Goal: Task Accomplishment & Management: Complete application form

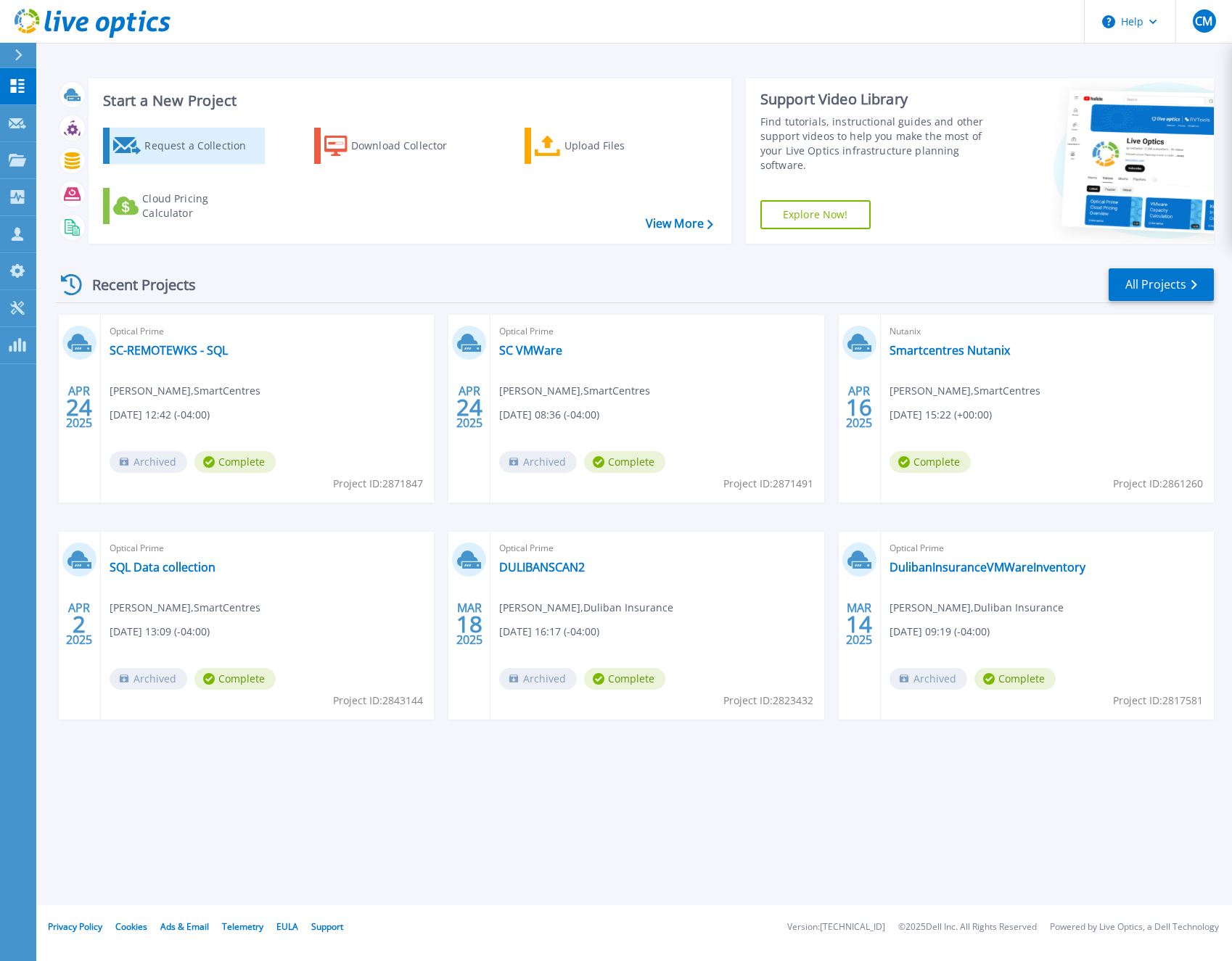
click at [189, 153] on div "Request a Collection" at bounding box center [202, 146] width 116 height 29
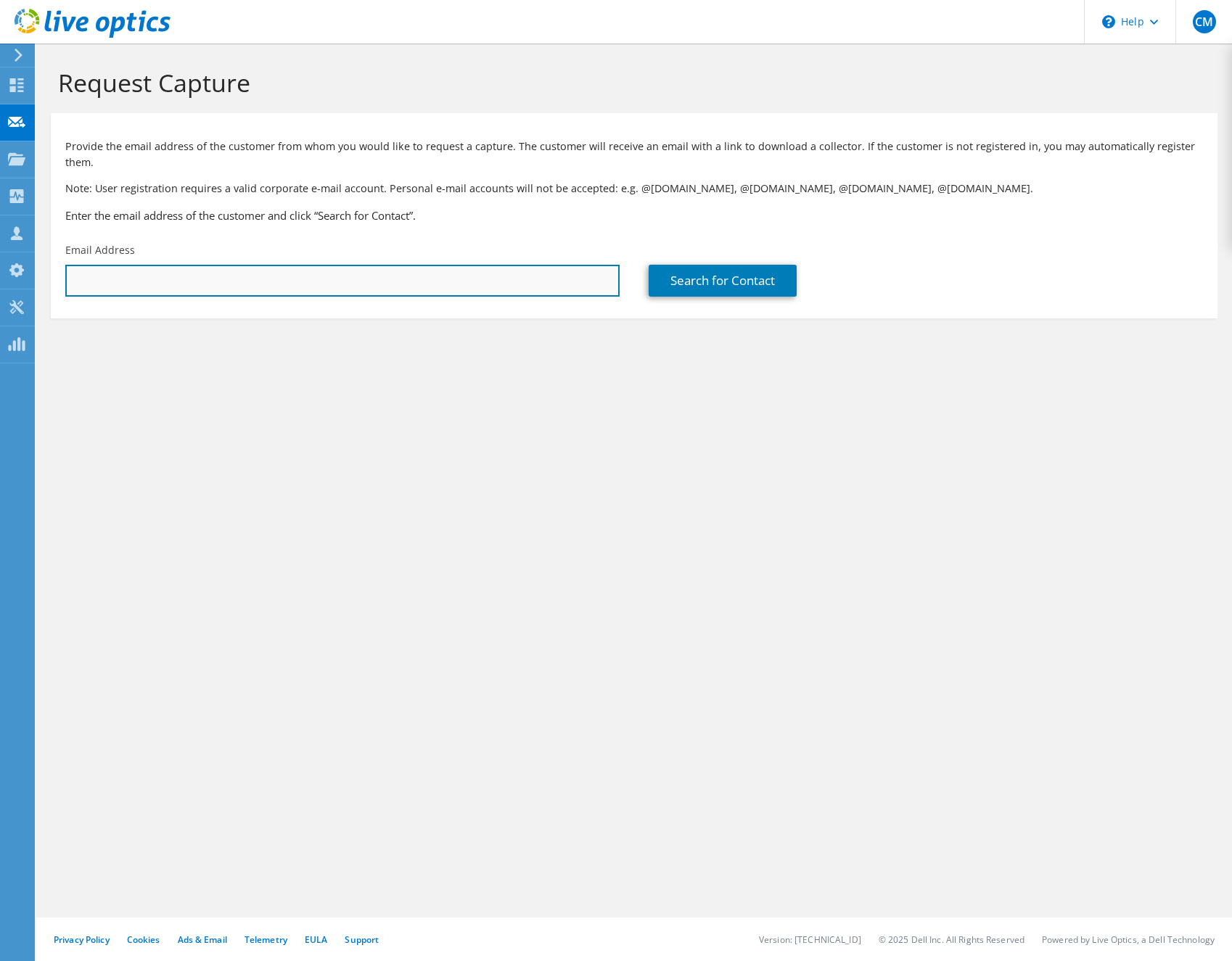
click at [459, 285] on input "text" at bounding box center [342, 281] width 554 height 32
paste input "[EMAIL_ADDRESS][DOMAIN_NAME]"
type input "[EMAIL_ADDRESS][DOMAIN_NAME]"
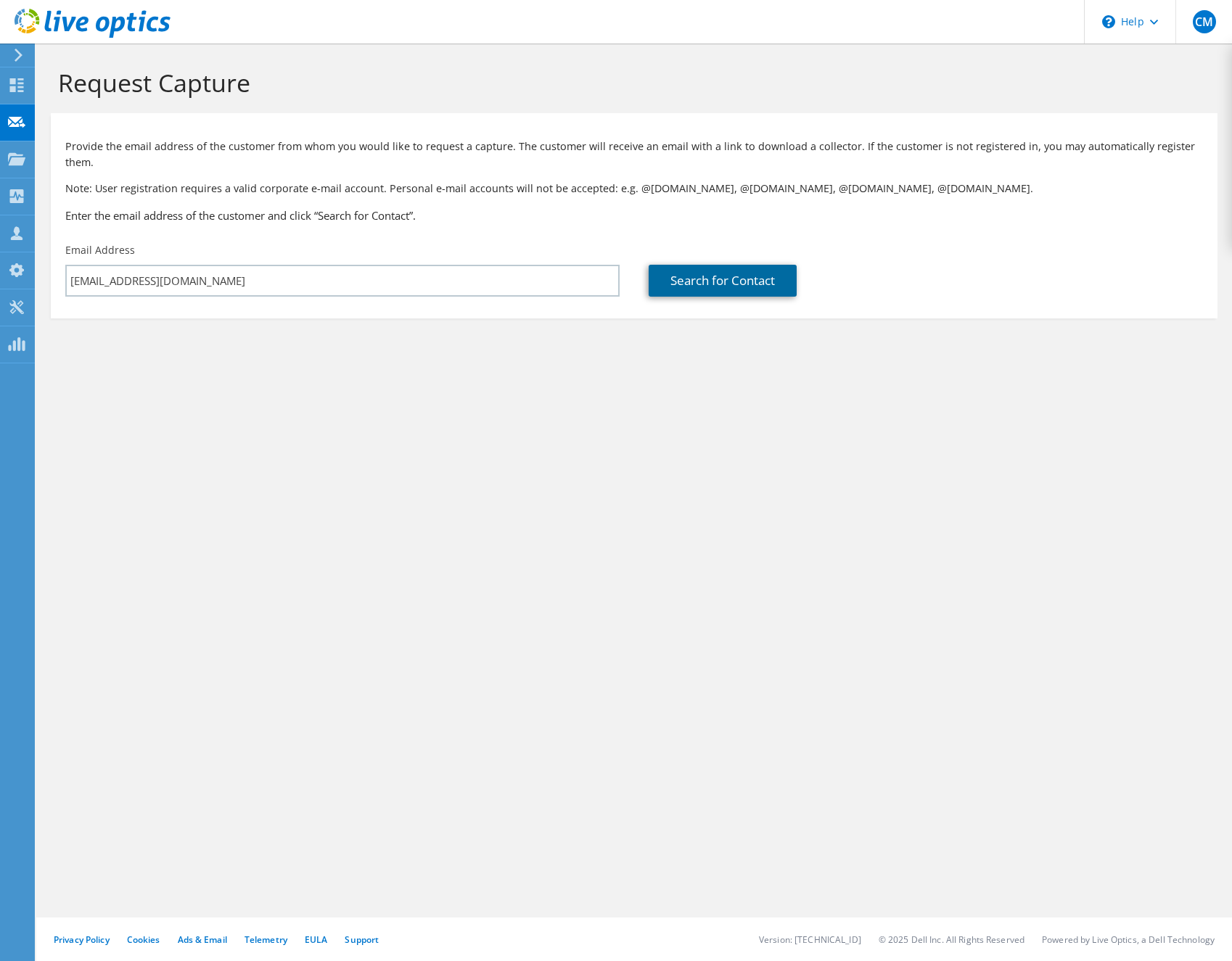
click at [708, 276] on link "Search for Contact" at bounding box center [722, 281] width 148 height 32
type input "PLLR LLP"
type input "Simon"
type input "Cardoso"
type input "[GEOGRAPHIC_DATA]"
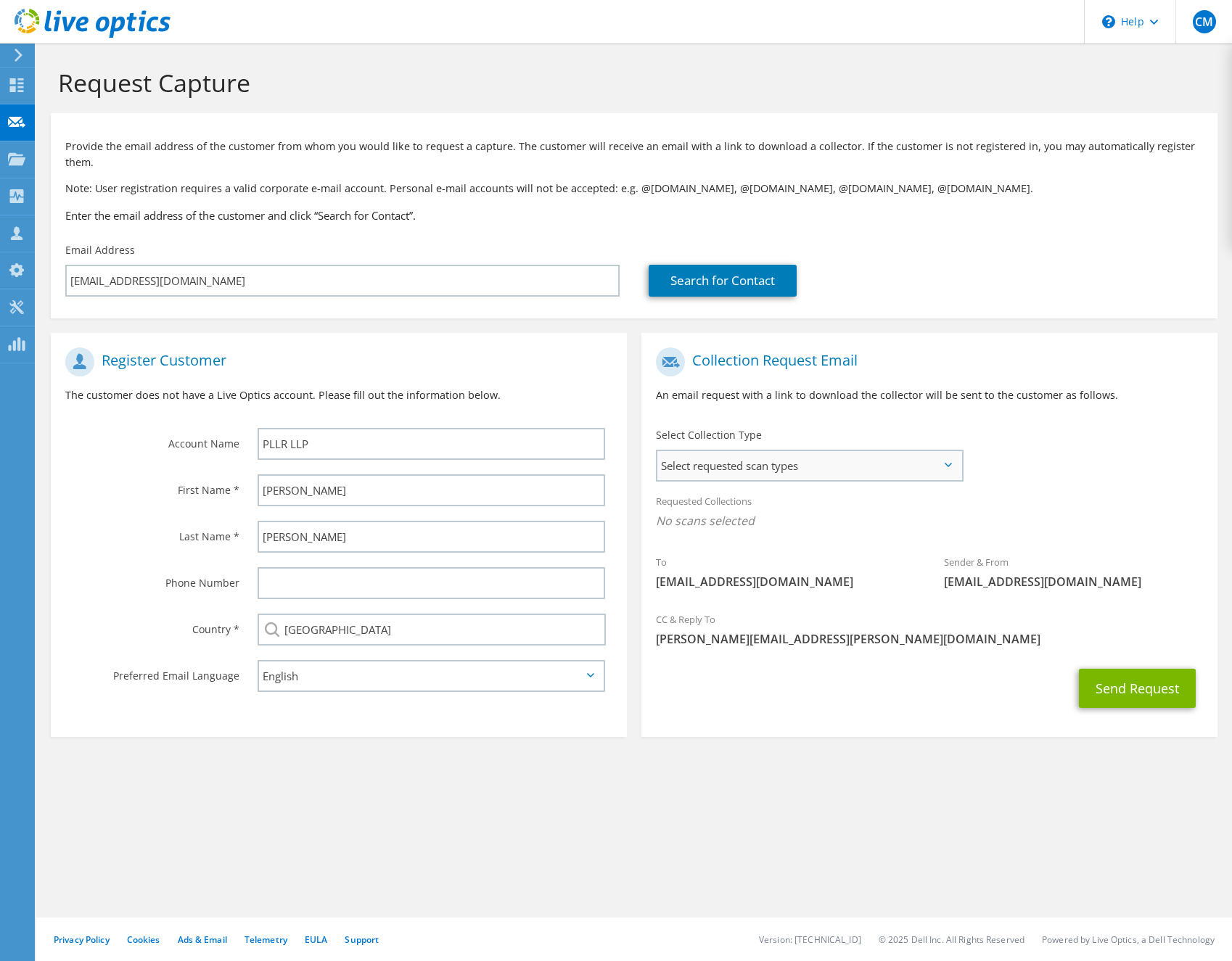
click at [870, 469] on span "Select requested scan types" at bounding box center [809, 465] width 304 height 29
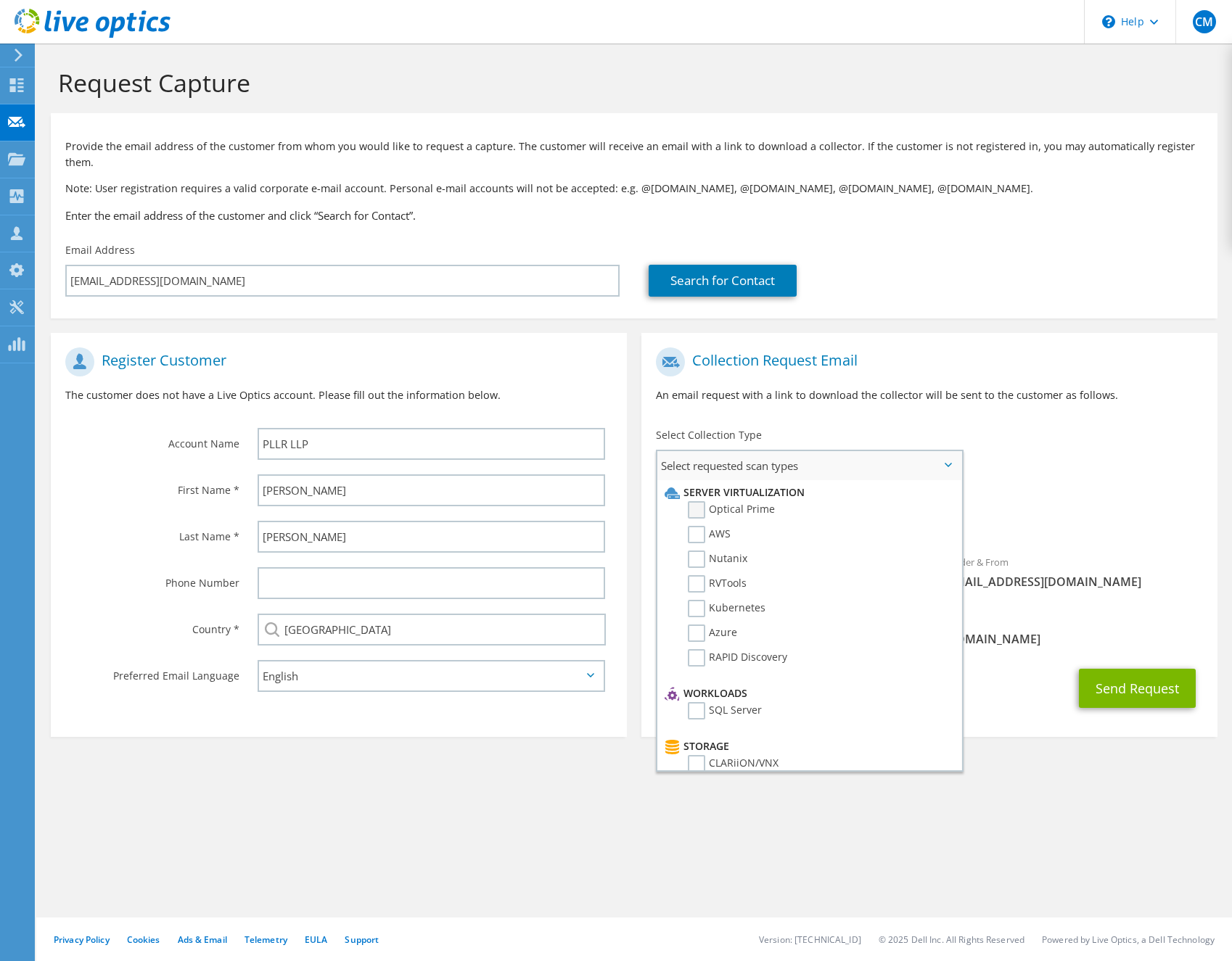
click at [695, 507] on label "Optical Prime" at bounding box center [731, 509] width 87 height 18
click at [0, 0] on input "Optical Prime" at bounding box center [0, 0] width 0 height 0
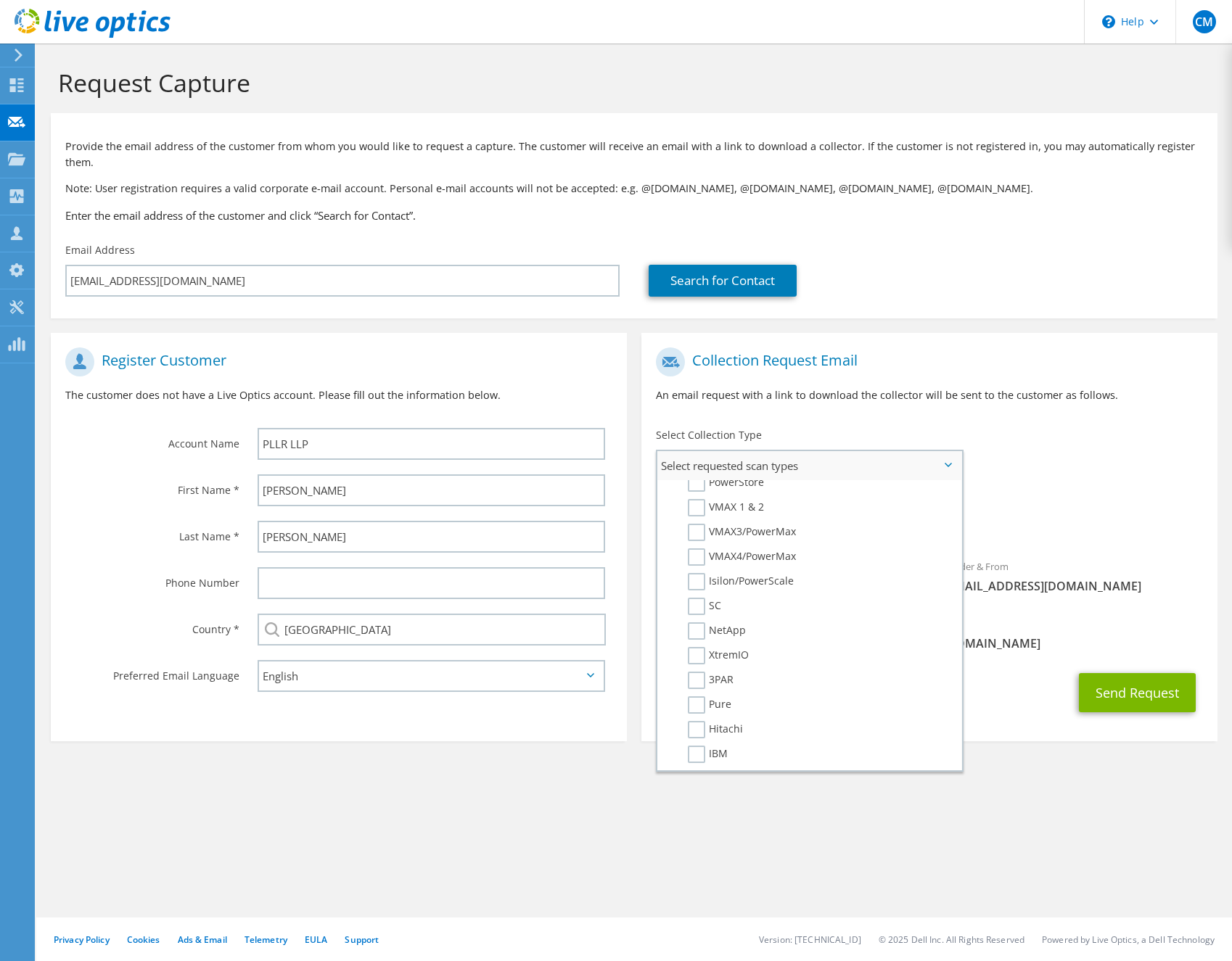
scroll to position [597, 0]
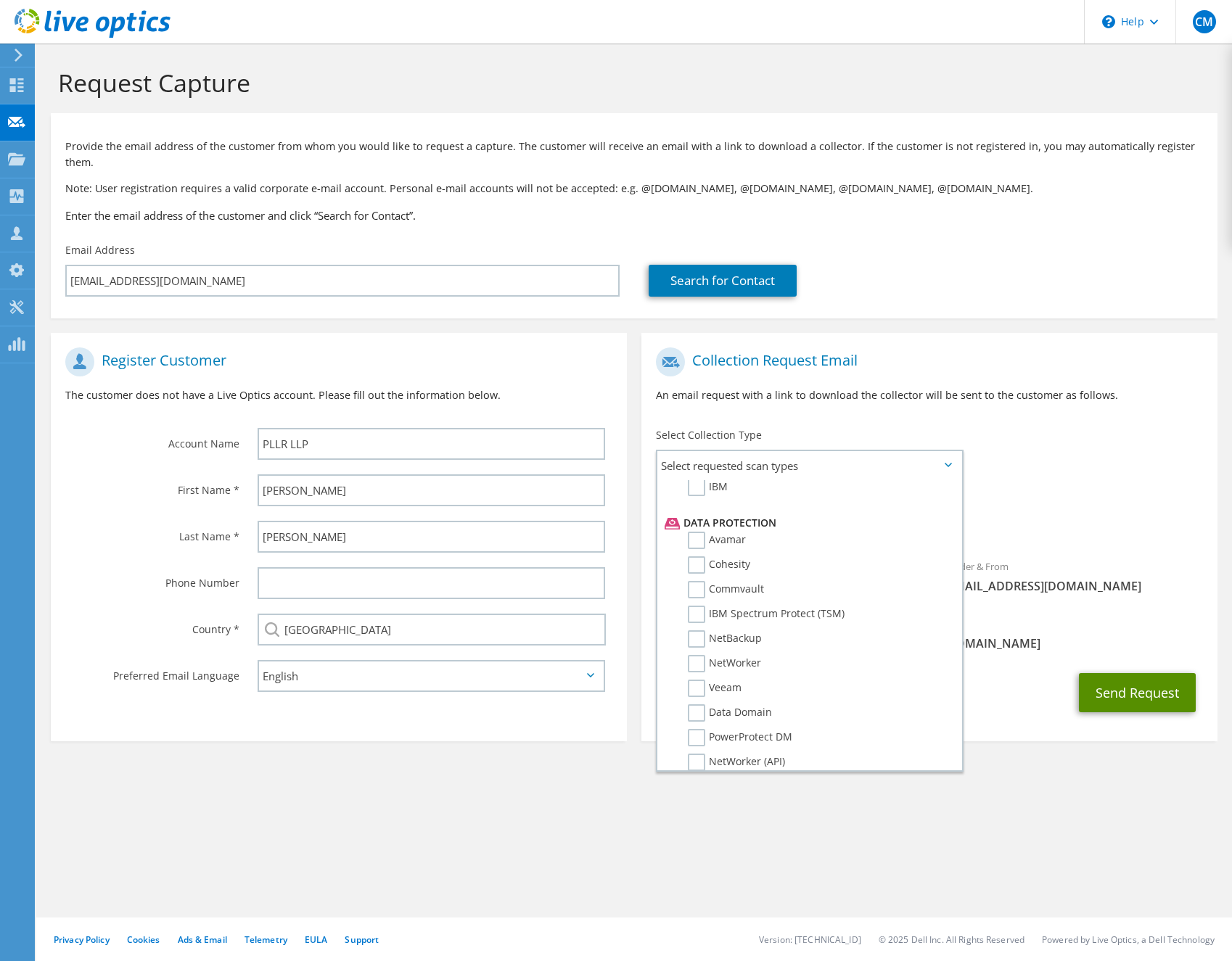
click at [1106, 695] on button "Send Request" at bounding box center [1137, 692] width 116 height 39
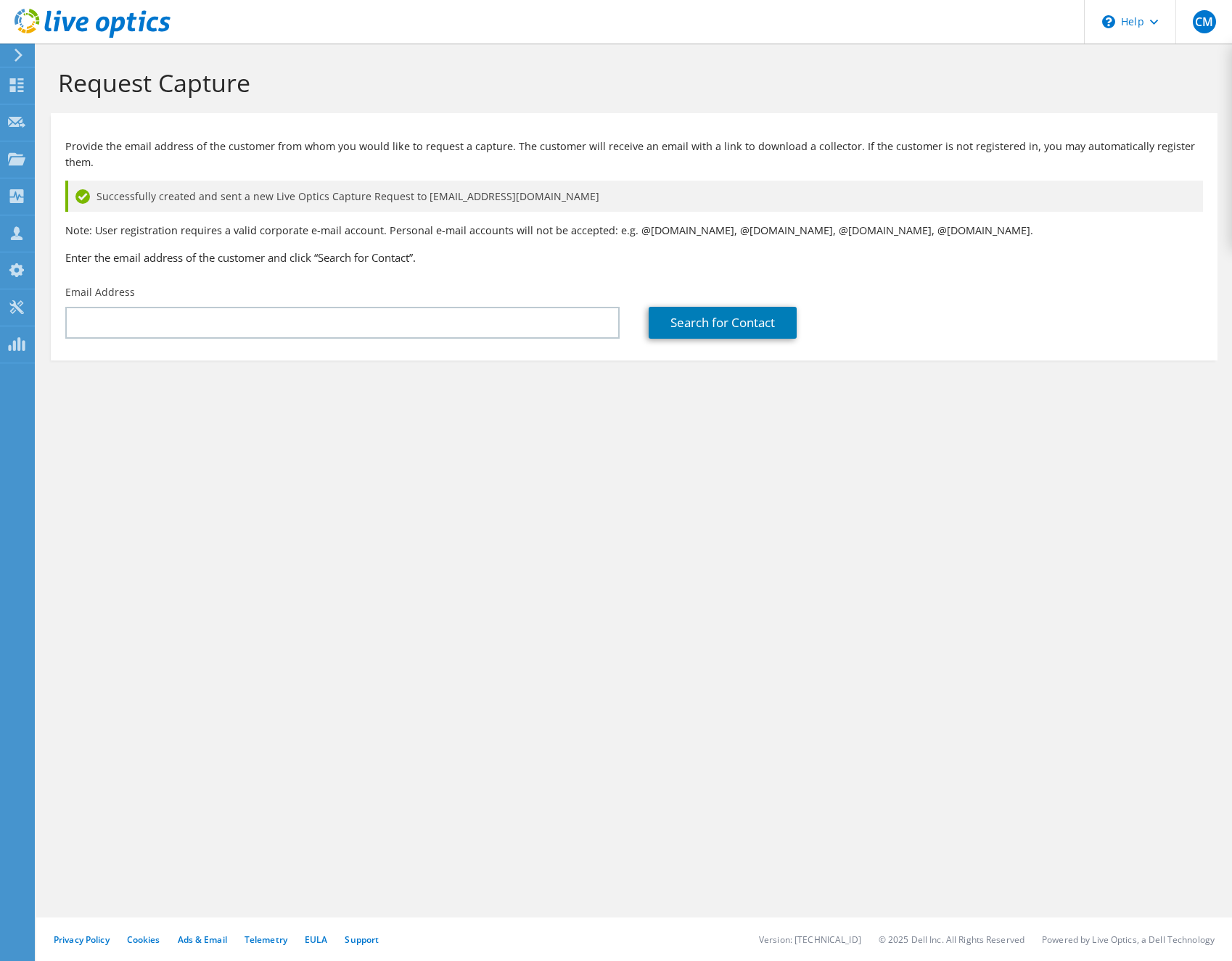
click at [966, 480] on div "Request Capture Provide the email address of the customer from whom you would l…" at bounding box center [634, 502] width 1196 height 917
